Goal: Task Accomplishment & Management: Manage account settings

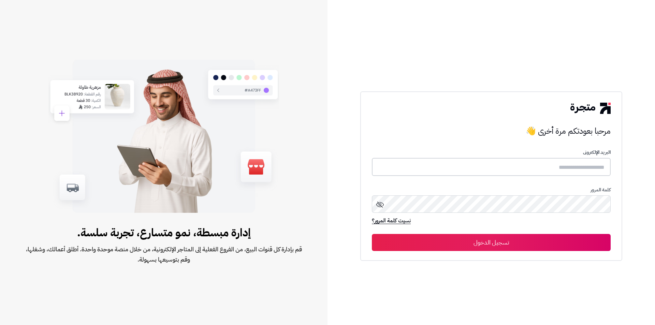
click at [572, 165] on input "text" at bounding box center [491, 167] width 239 height 18
type input "*****"
click at [485, 243] on button "تسجيل الدخول" at bounding box center [491, 242] width 239 height 17
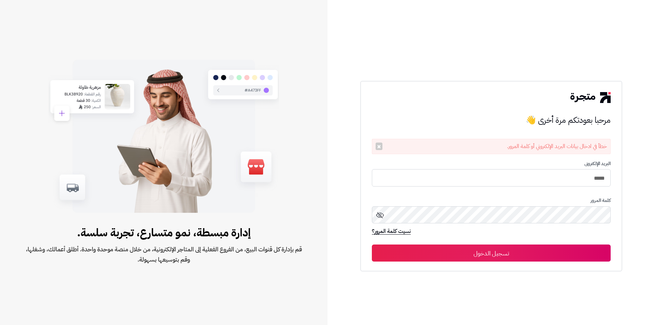
click at [377, 219] on icon at bounding box center [380, 215] width 8 height 8
click at [533, 250] on button "تسجيل الدخول" at bounding box center [491, 253] width 239 height 17
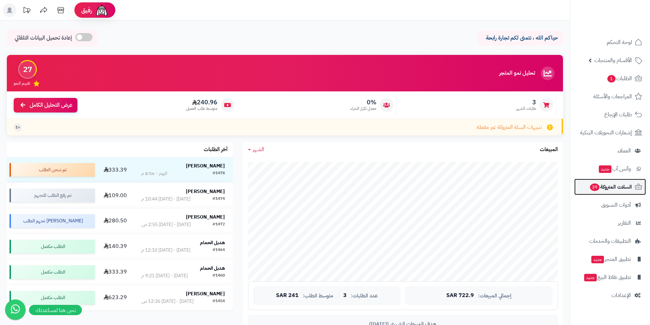
click at [619, 184] on span "السلات المتروكة 39" at bounding box center [610, 187] width 43 height 10
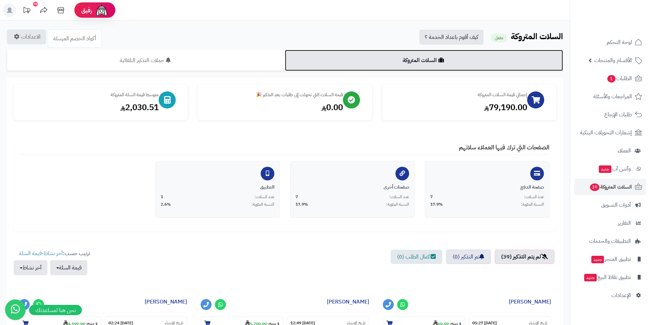
click at [380, 68] on link "السلات المتروكة" at bounding box center [424, 60] width 278 height 21
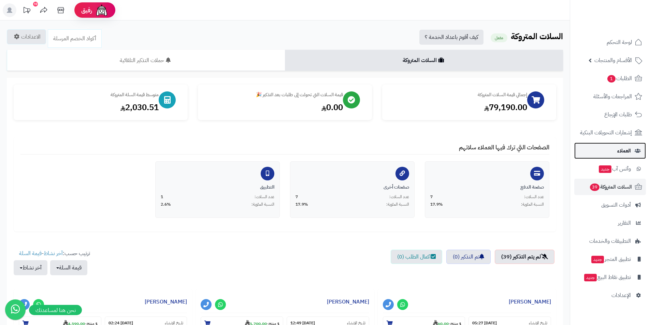
click at [616, 152] on link "العملاء" at bounding box center [610, 151] width 72 height 16
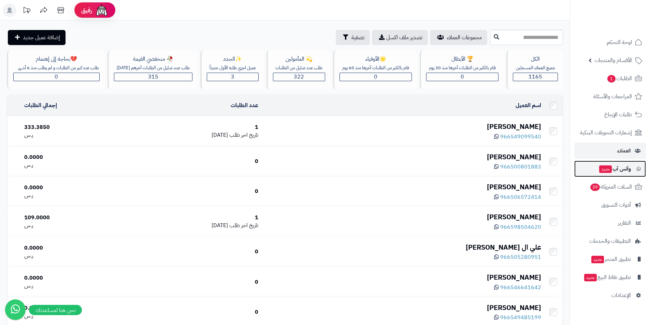
click at [625, 170] on span "وآتس آب جديد" at bounding box center [614, 169] width 32 height 10
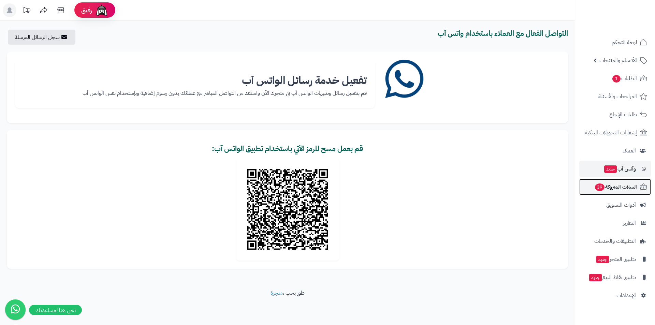
click at [618, 185] on span "السلات المتروكة 39" at bounding box center [615, 187] width 43 height 10
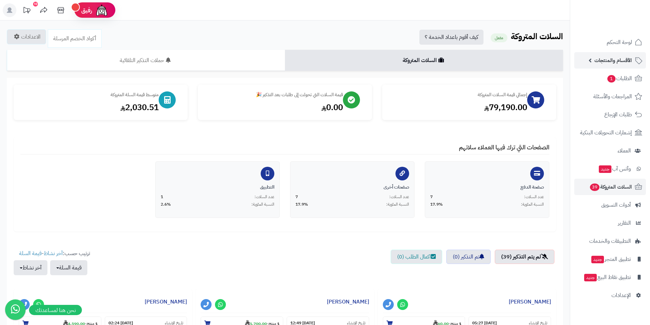
click at [623, 61] on span "الأقسام والمنتجات" at bounding box center [613, 61] width 38 height 10
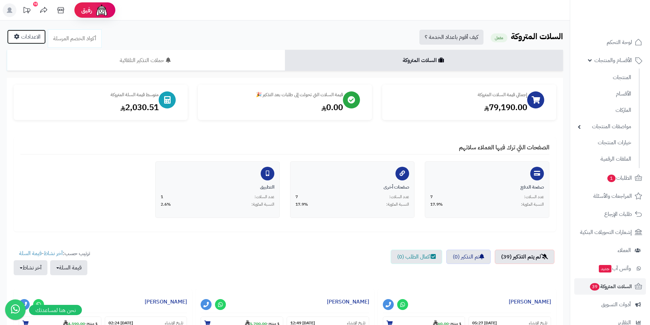
click at [27, 34] on link "الاعدادات" at bounding box center [26, 36] width 39 height 15
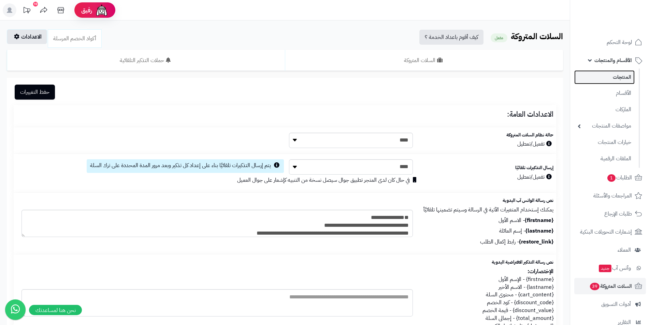
click at [631, 80] on link "المنتجات" at bounding box center [604, 77] width 60 height 14
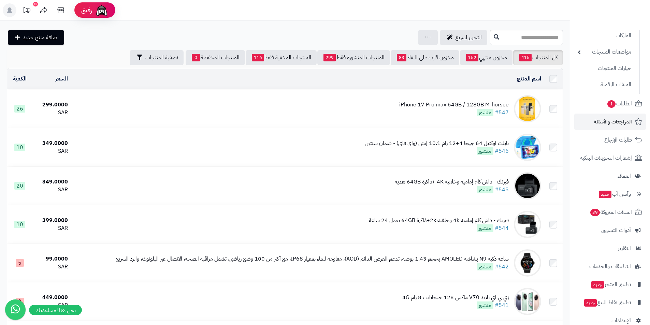
scroll to position [86, 0]
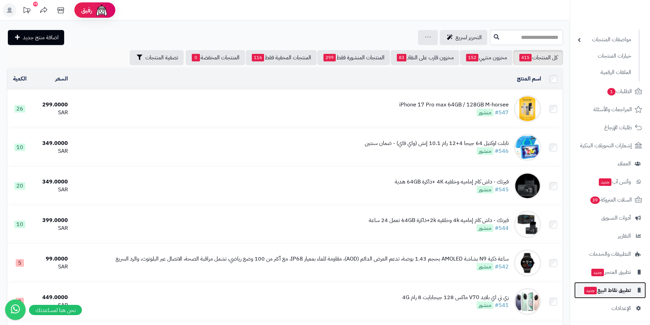
click at [615, 291] on span "تطبيق نقاط البيع جديد" at bounding box center [606, 290] width 47 height 10
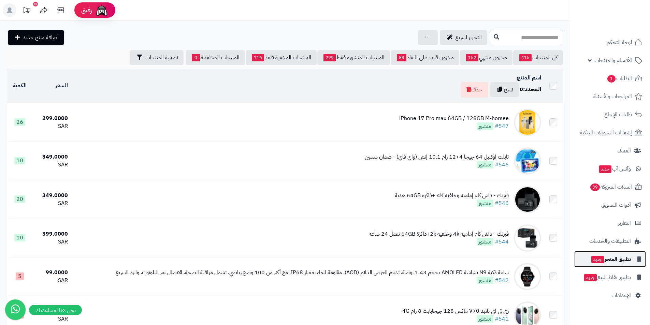
click at [609, 259] on span "تطبيق المتجر جديد" at bounding box center [610, 259] width 40 height 10
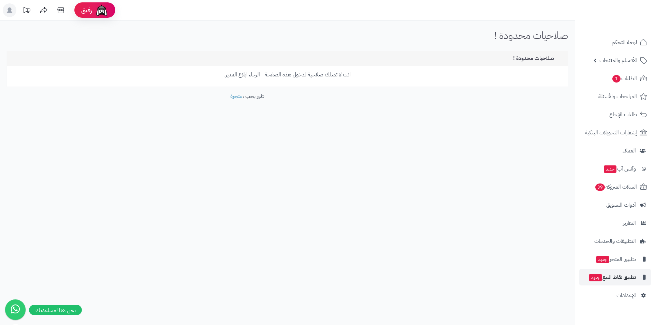
drag, startPoint x: 289, startPoint y: 92, endPoint x: 300, endPoint y: 95, distance: 11.6
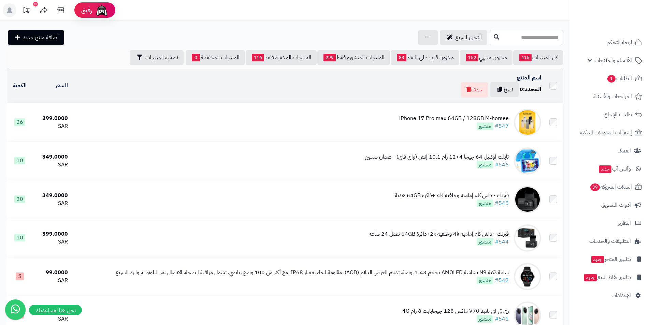
click at [497, 119] on div "iPhone 17 Pro max 64GB / 128GB M-horsee" at bounding box center [453, 119] width 109 height 8
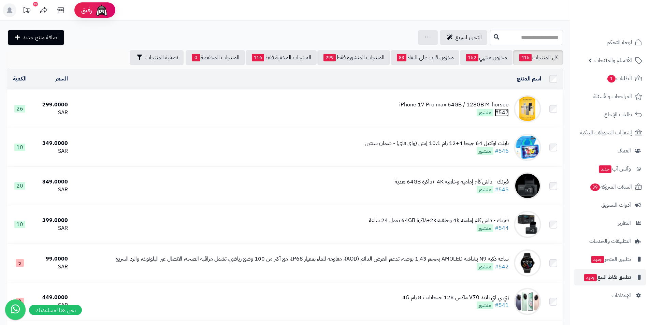
click at [501, 110] on link "#547" at bounding box center [502, 112] width 14 height 8
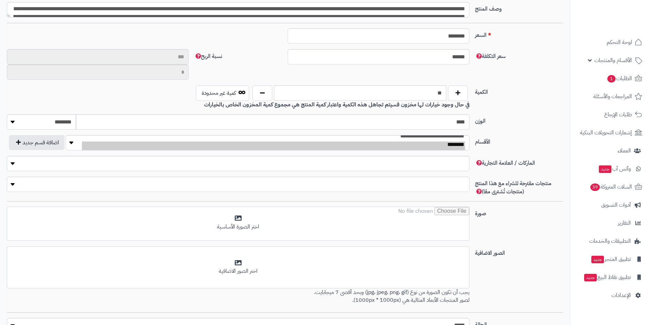
scroll to position [188, 0]
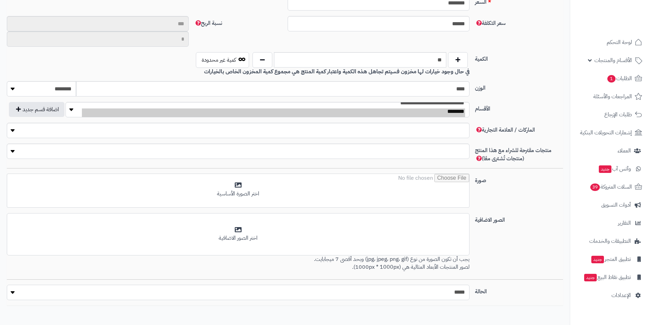
click at [11, 292] on select "***** ****" at bounding box center [238, 292] width 462 height 15
click at [12, 292] on select "***** ****" at bounding box center [238, 292] width 462 height 15
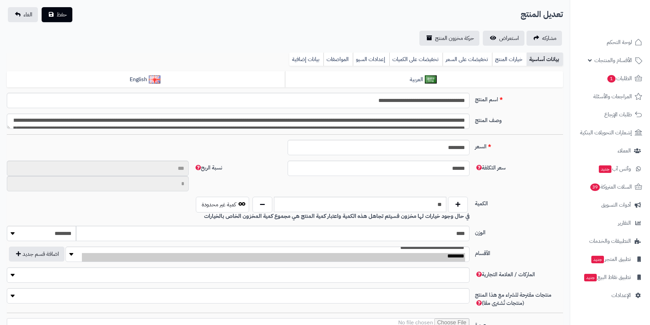
scroll to position [0, 0]
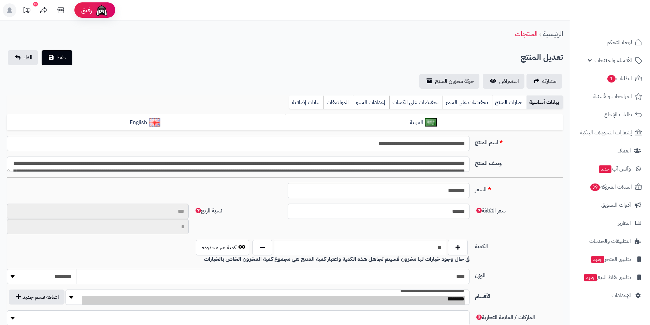
type input "**"
type input "**********"
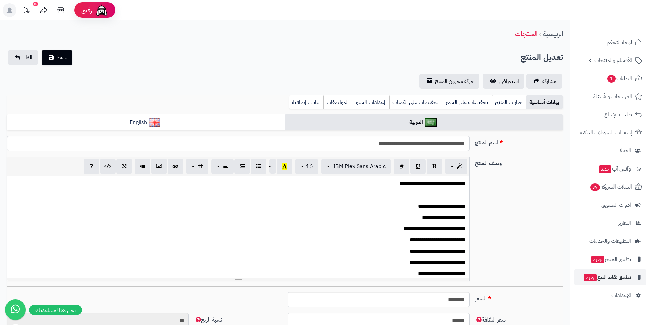
type input "******"
click at [27, 10] on icon at bounding box center [27, 10] width 14 height 14
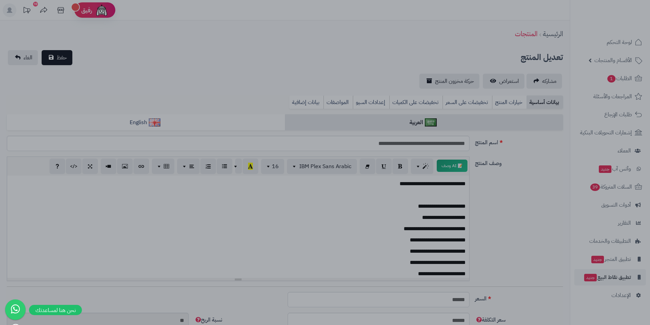
click at [27, 10] on div at bounding box center [325, 162] width 650 height 325
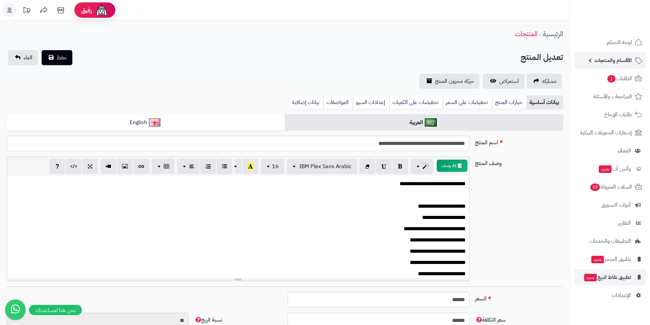
click at [592, 67] on link "الأقسام والمنتجات" at bounding box center [610, 60] width 72 height 16
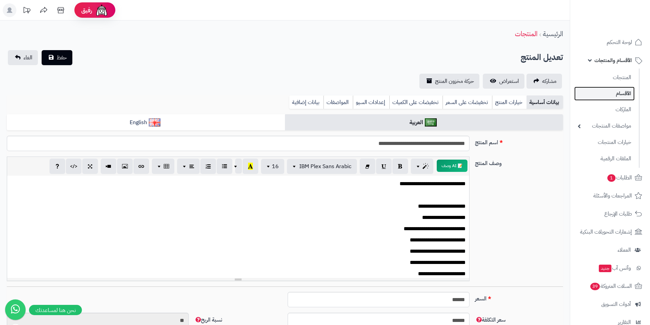
click at [621, 97] on link "الأقسام" at bounding box center [604, 94] width 60 height 14
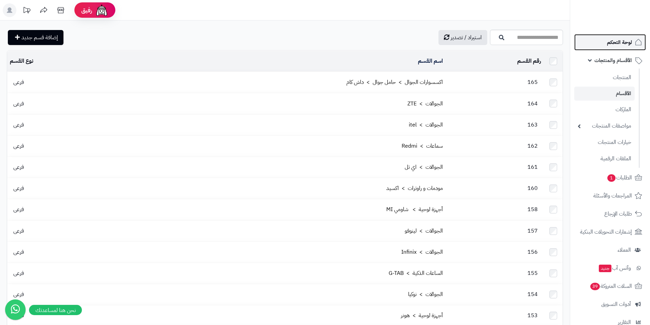
click at [626, 48] on link "لوحة التحكم" at bounding box center [610, 42] width 72 height 16
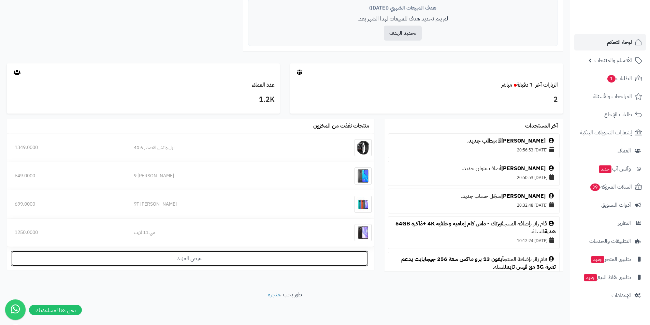
click at [253, 264] on link "عرض المزيد" at bounding box center [189, 259] width 357 height 16
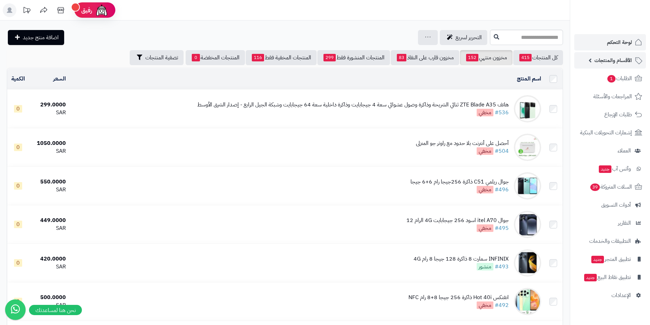
click at [591, 61] on link "الأقسام والمنتجات" at bounding box center [610, 60] width 72 height 16
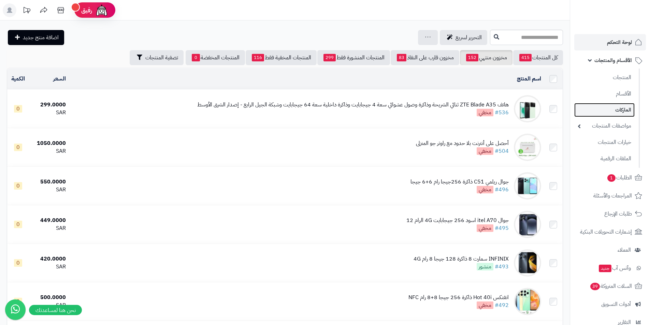
click at [622, 109] on link "الماركات" at bounding box center [604, 110] width 60 height 14
